Goal: Transaction & Acquisition: Purchase product/service

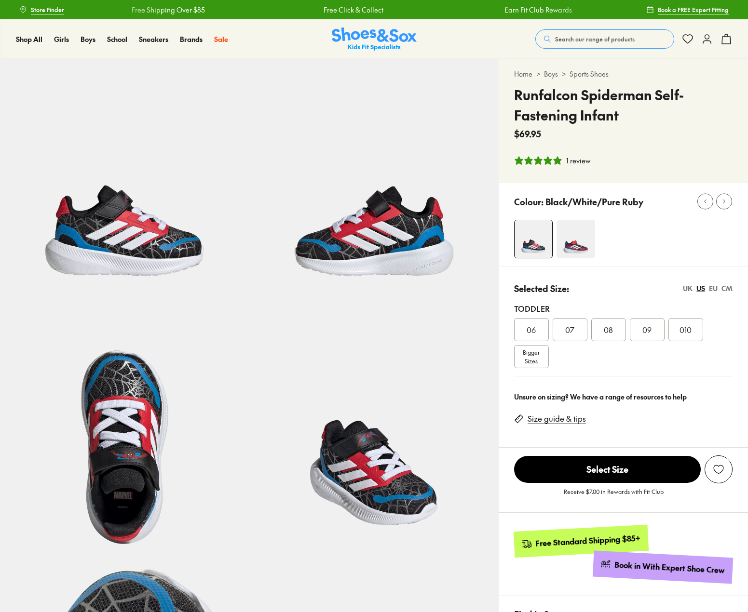
select select "*"
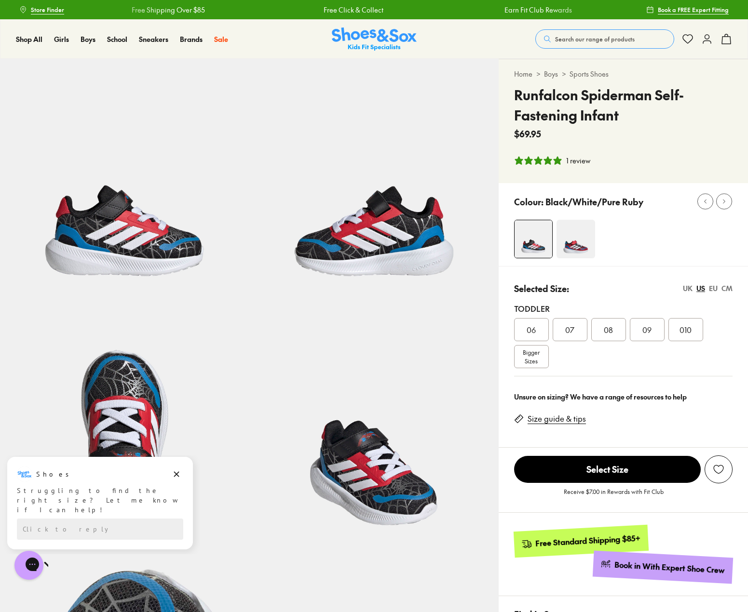
click at [614, 334] on div "08" at bounding box center [608, 329] width 35 height 23
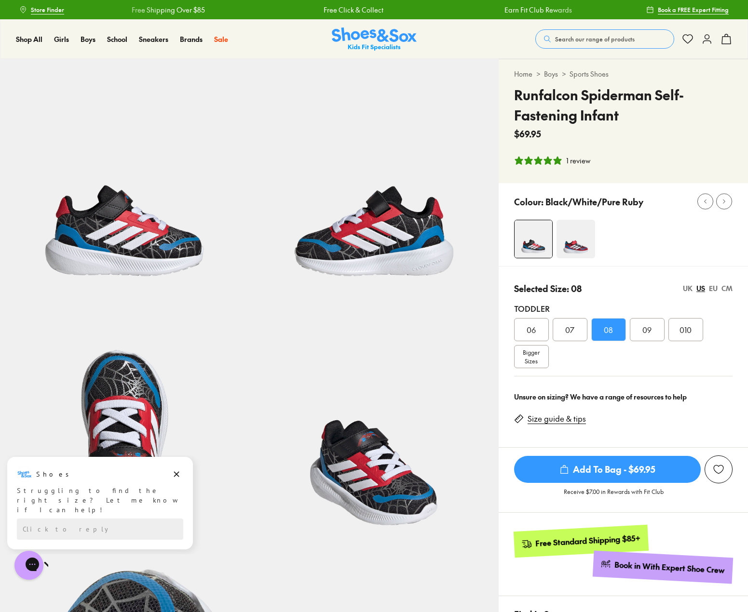
click at [672, 469] on span "Add To Bag - $69.95" at bounding box center [607, 469] width 187 height 27
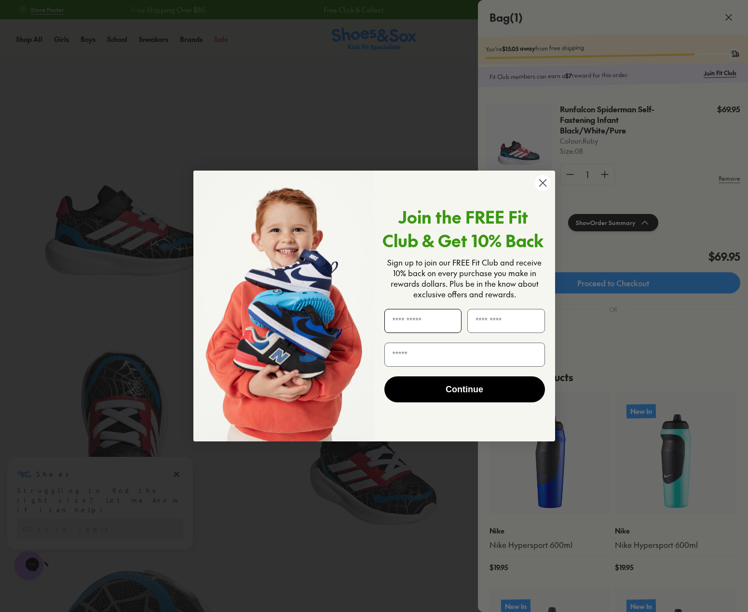
click at [443, 325] on input "First Name" at bounding box center [423, 321] width 78 height 24
type input "******"
click at [481, 323] on input "Last Name" at bounding box center [506, 321] width 78 height 24
type input "*******"
click at [536, 180] on circle "Close dialog" at bounding box center [542, 183] width 16 height 16
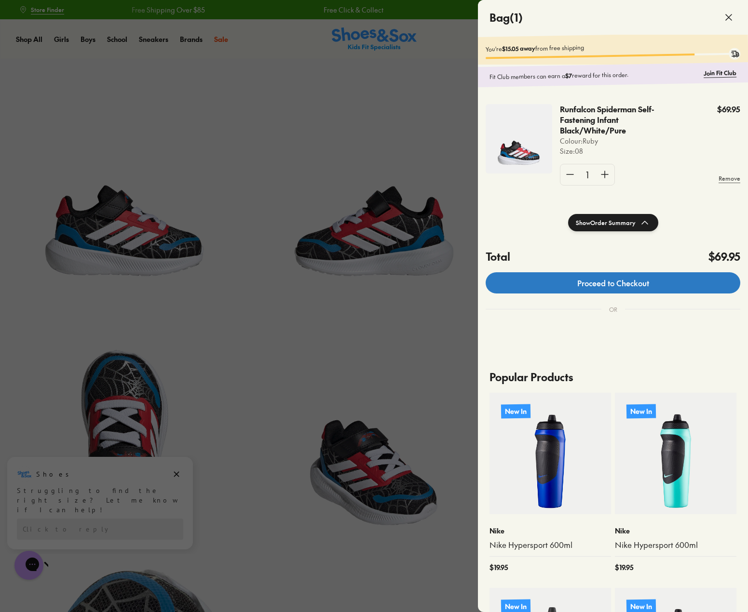
click at [595, 291] on link "Proceed to Checkout" at bounding box center [612, 282] width 255 height 21
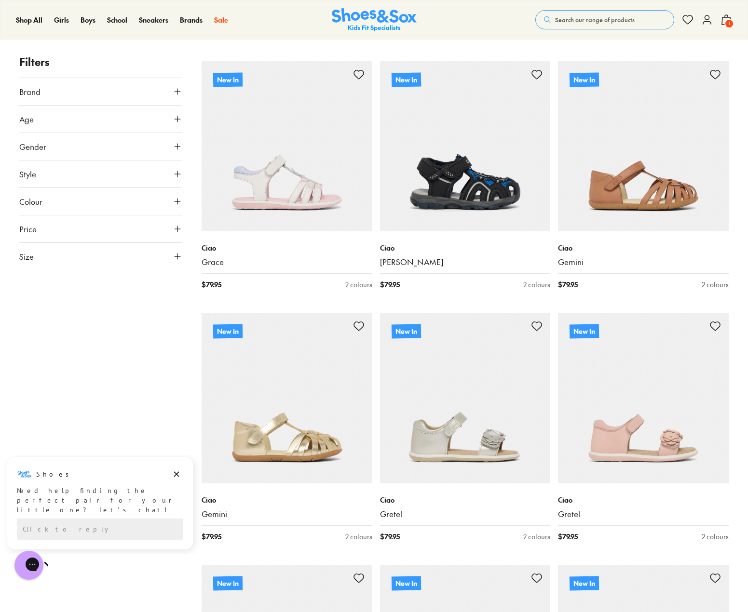
click at [724, 21] on icon at bounding box center [726, 20] width 12 height 12
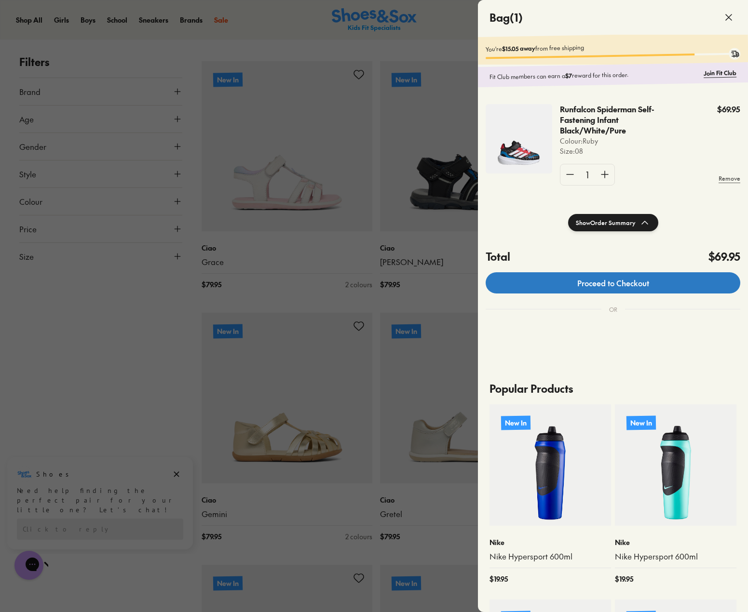
click at [644, 282] on link "Proceed to Checkout" at bounding box center [612, 282] width 255 height 21
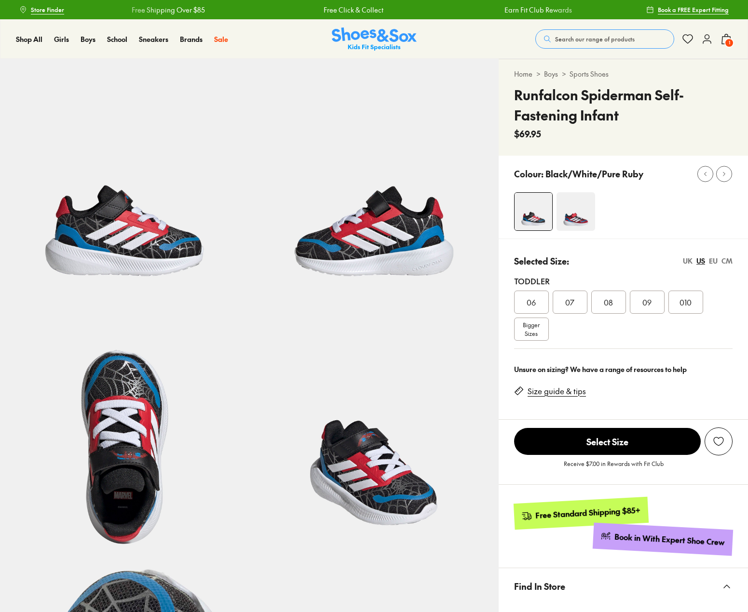
select select "*"
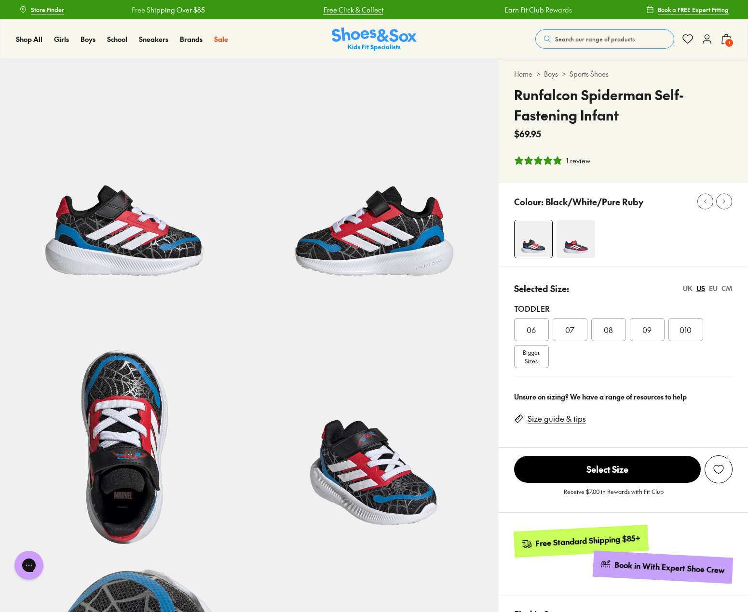
click at [323, 13] on link "Free Click & Collect" at bounding box center [353, 10] width 60 height 10
